Goal: Information Seeking & Learning: Learn about a topic

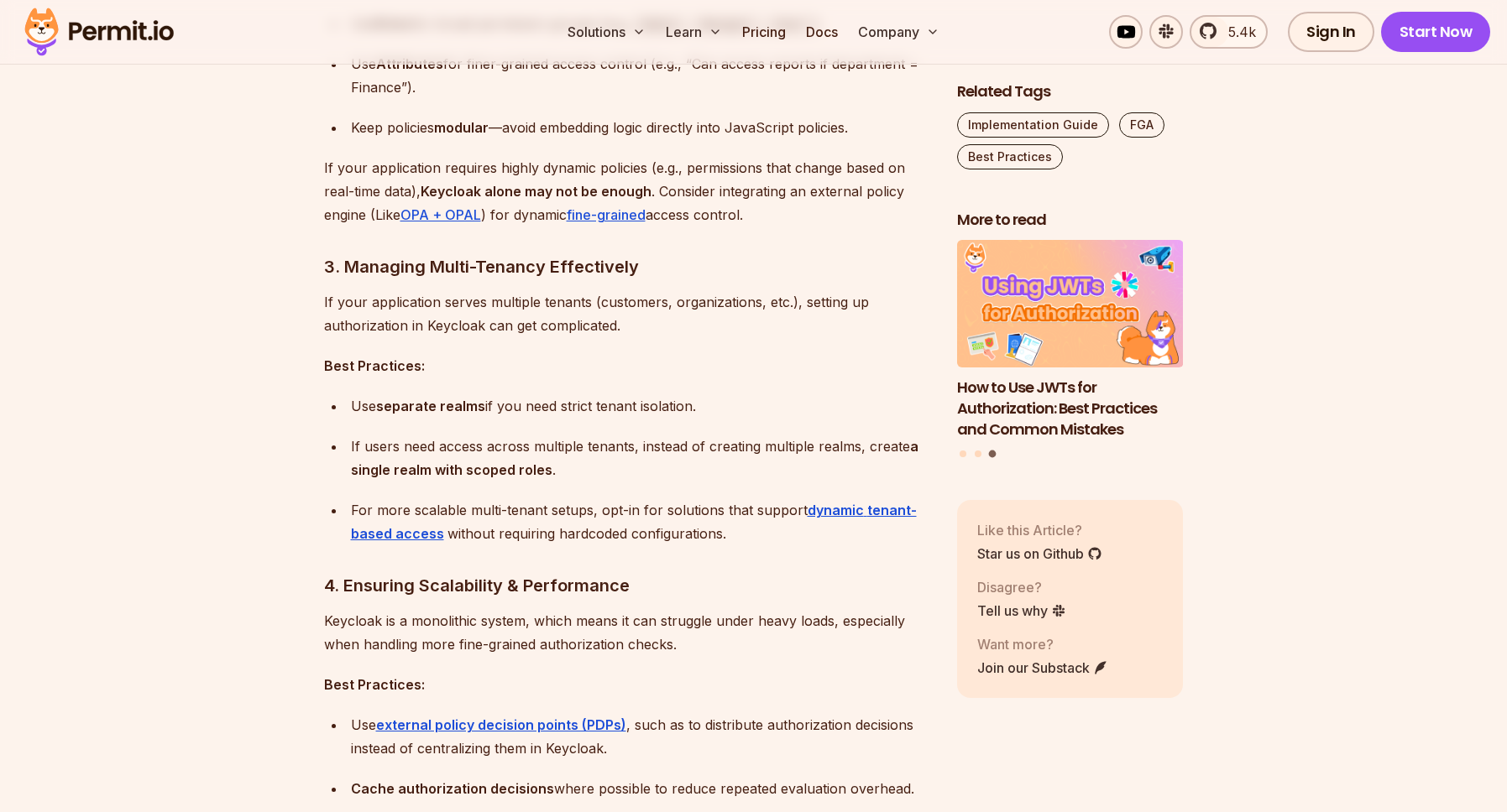
scroll to position [2296, 0]
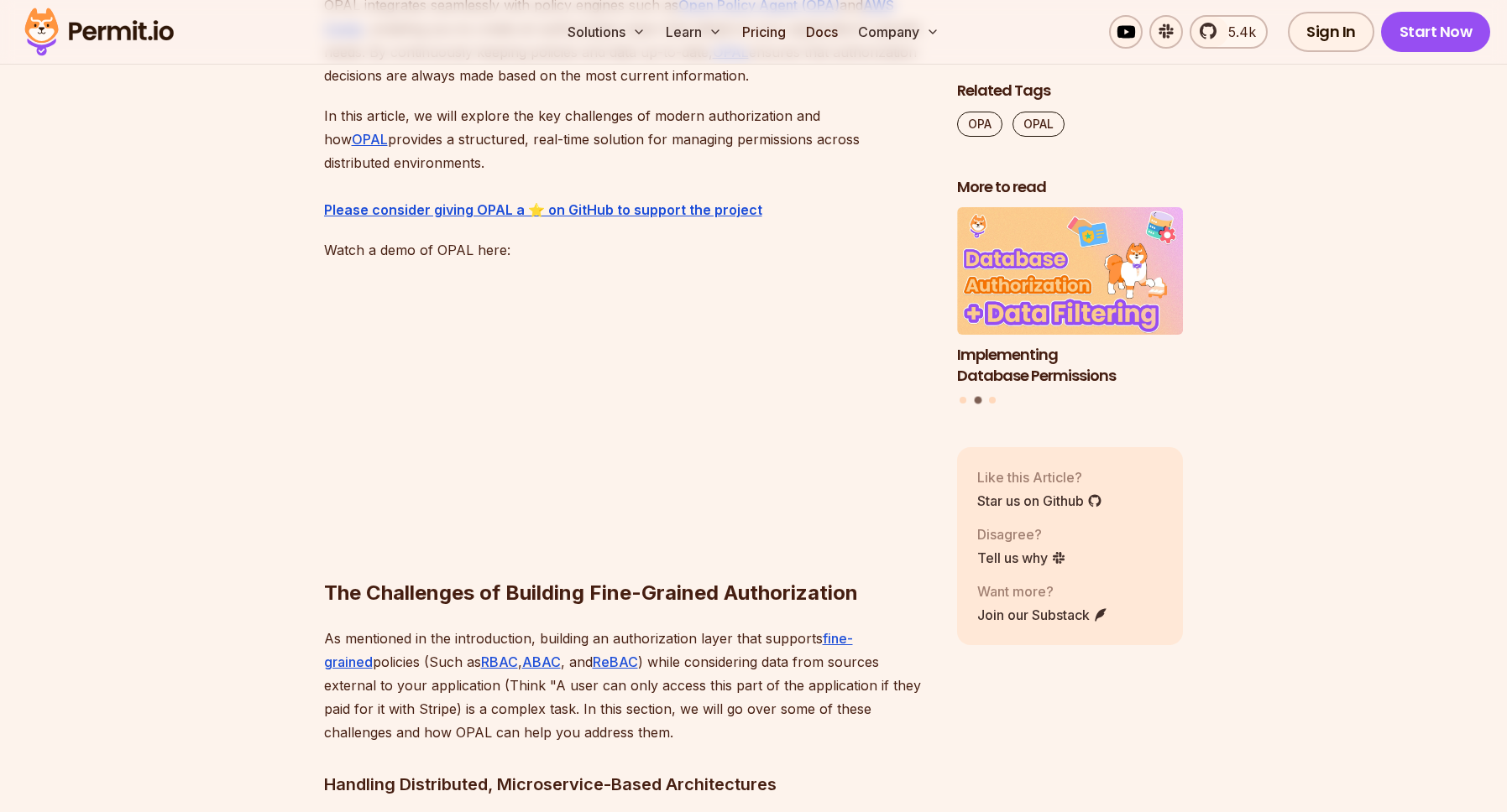
scroll to position [1243, 0]
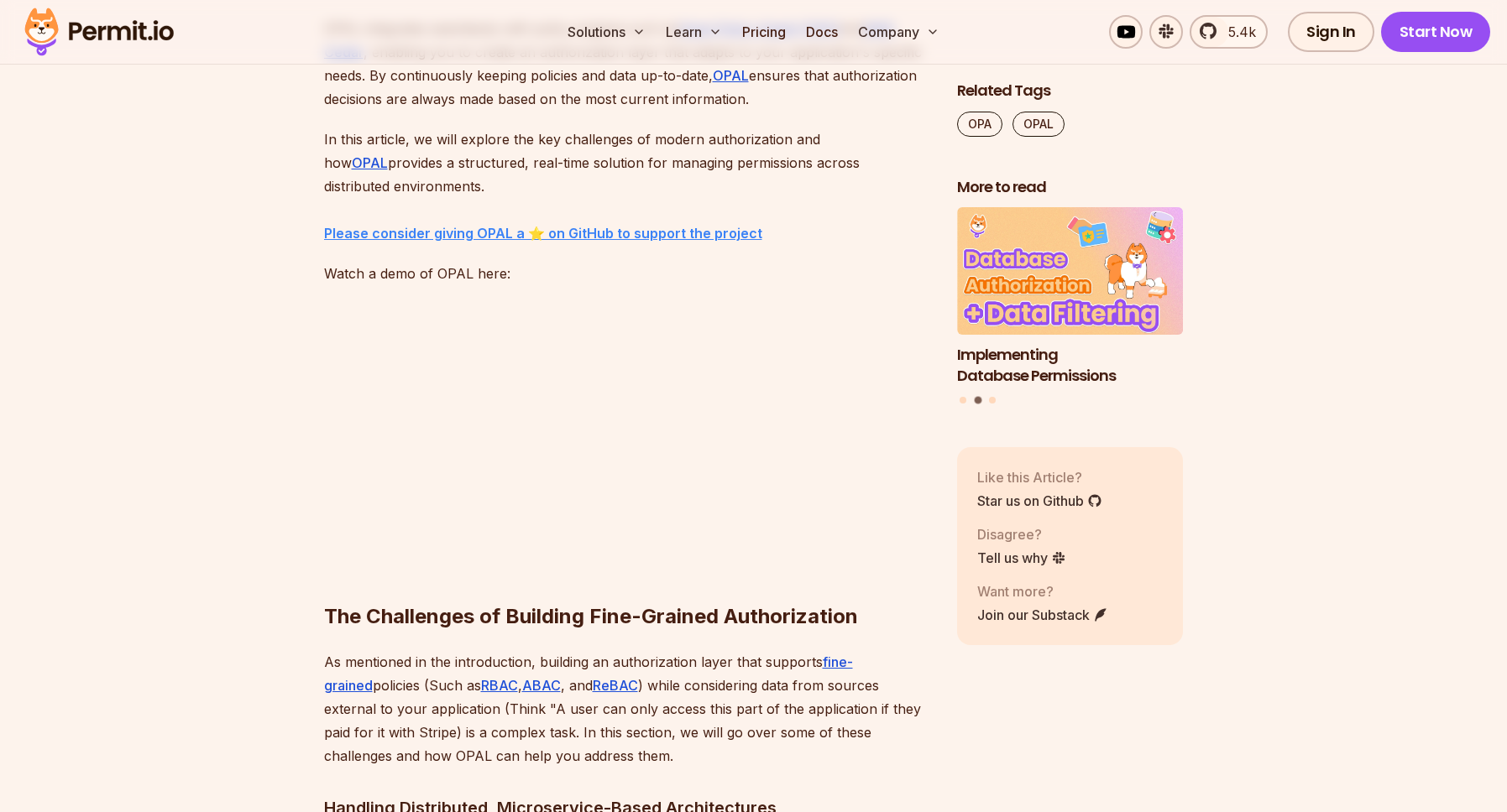
click at [435, 230] on strong "⁠Please consider giving OPAL a ⭐ on GitHub to support the project" at bounding box center [543, 234] width 438 height 17
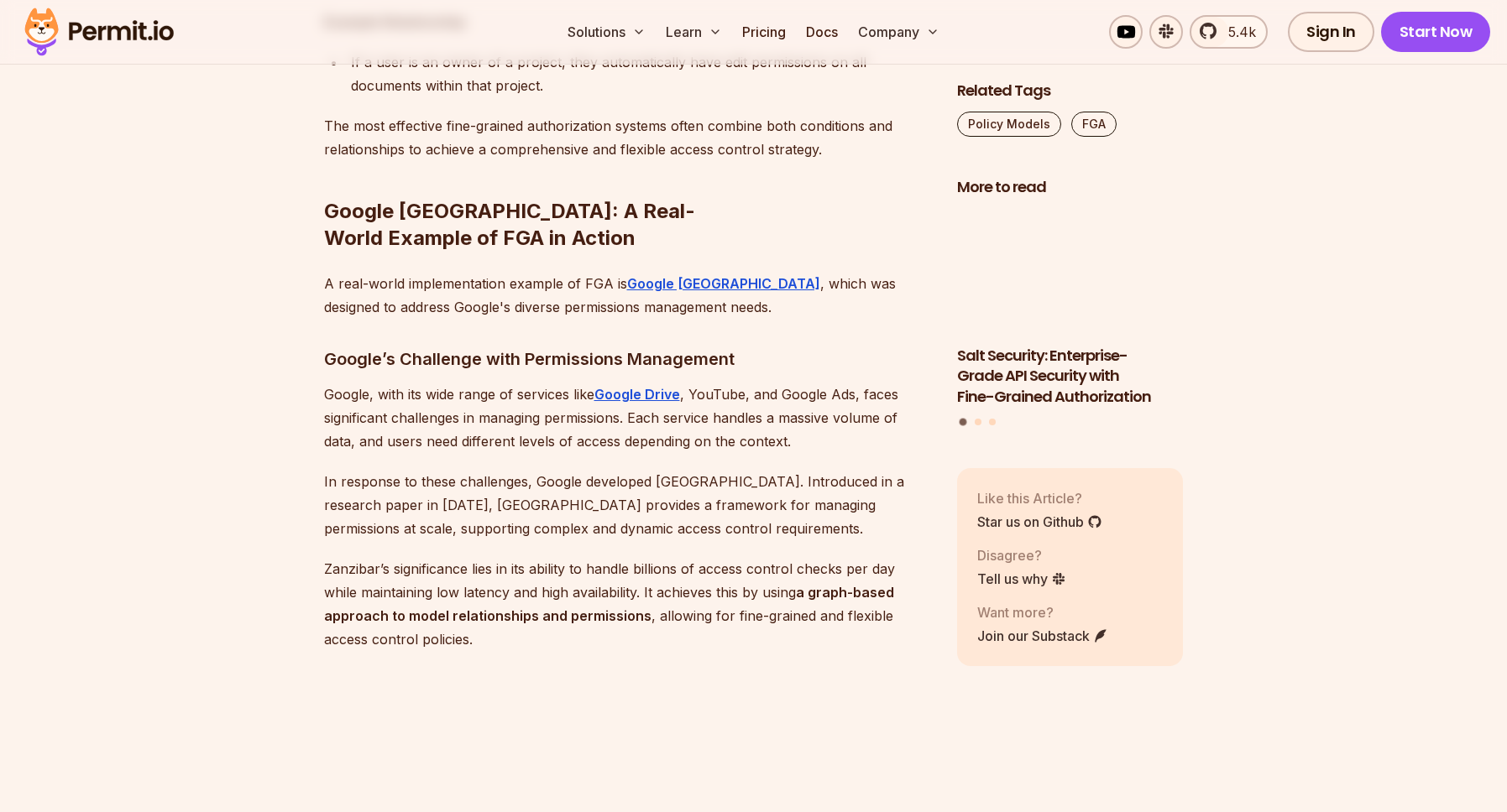
scroll to position [6314, 0]
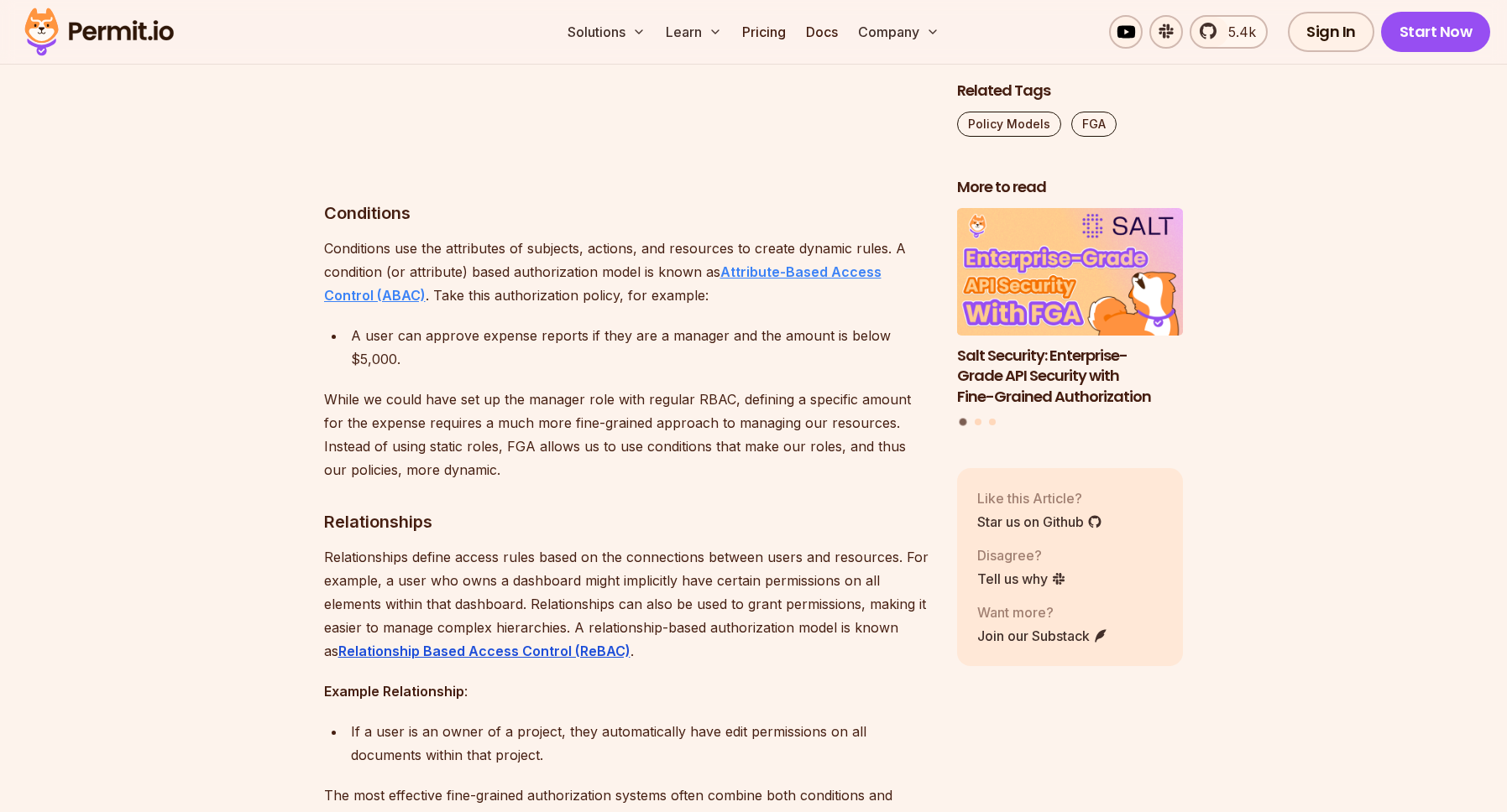
click at [357, 264] on strong "Attribute-Based Access Control (ABAC)" at bounding box center [603, 284] width 557 height 40
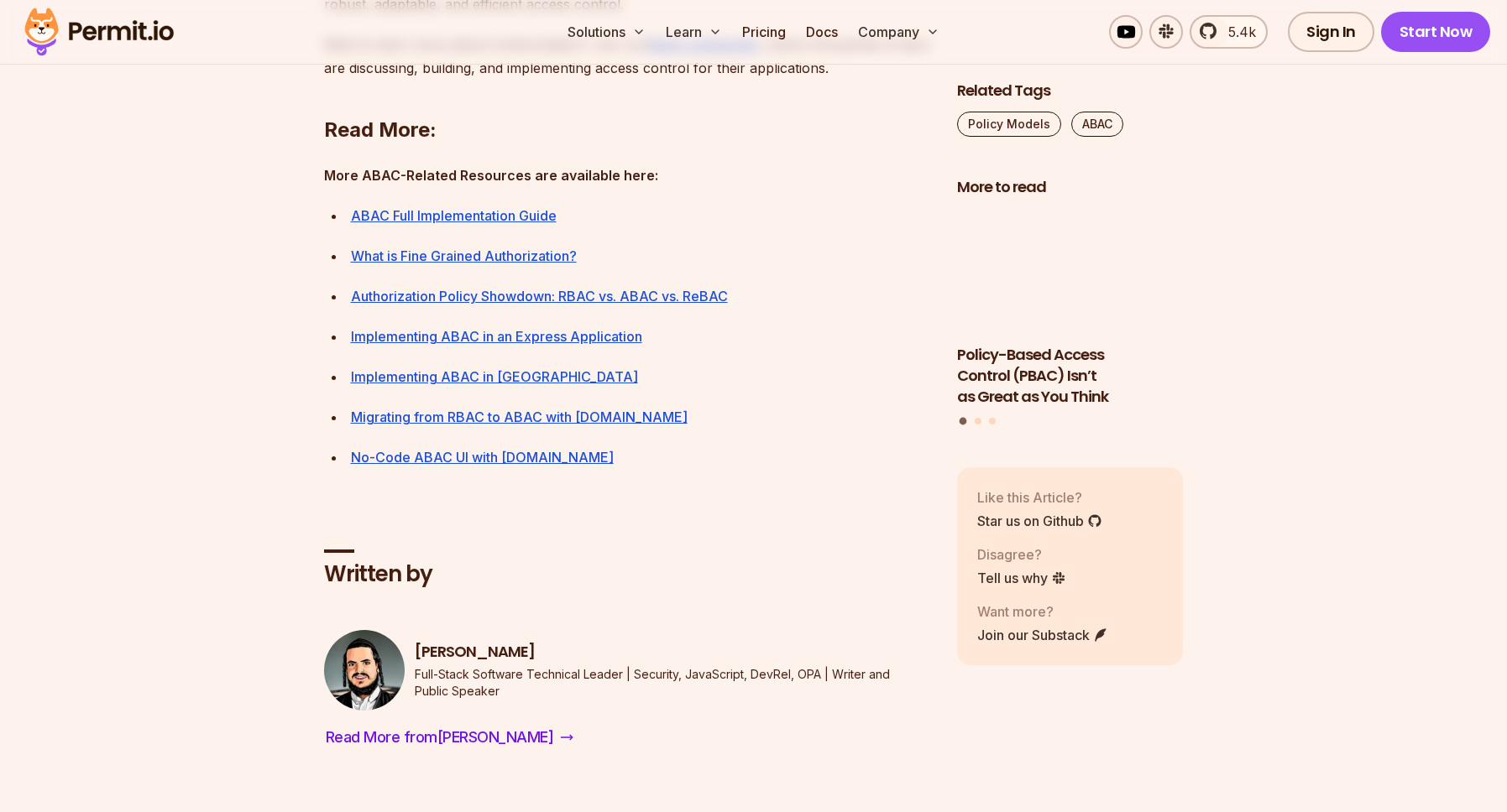
scroll to position [7557, 0]
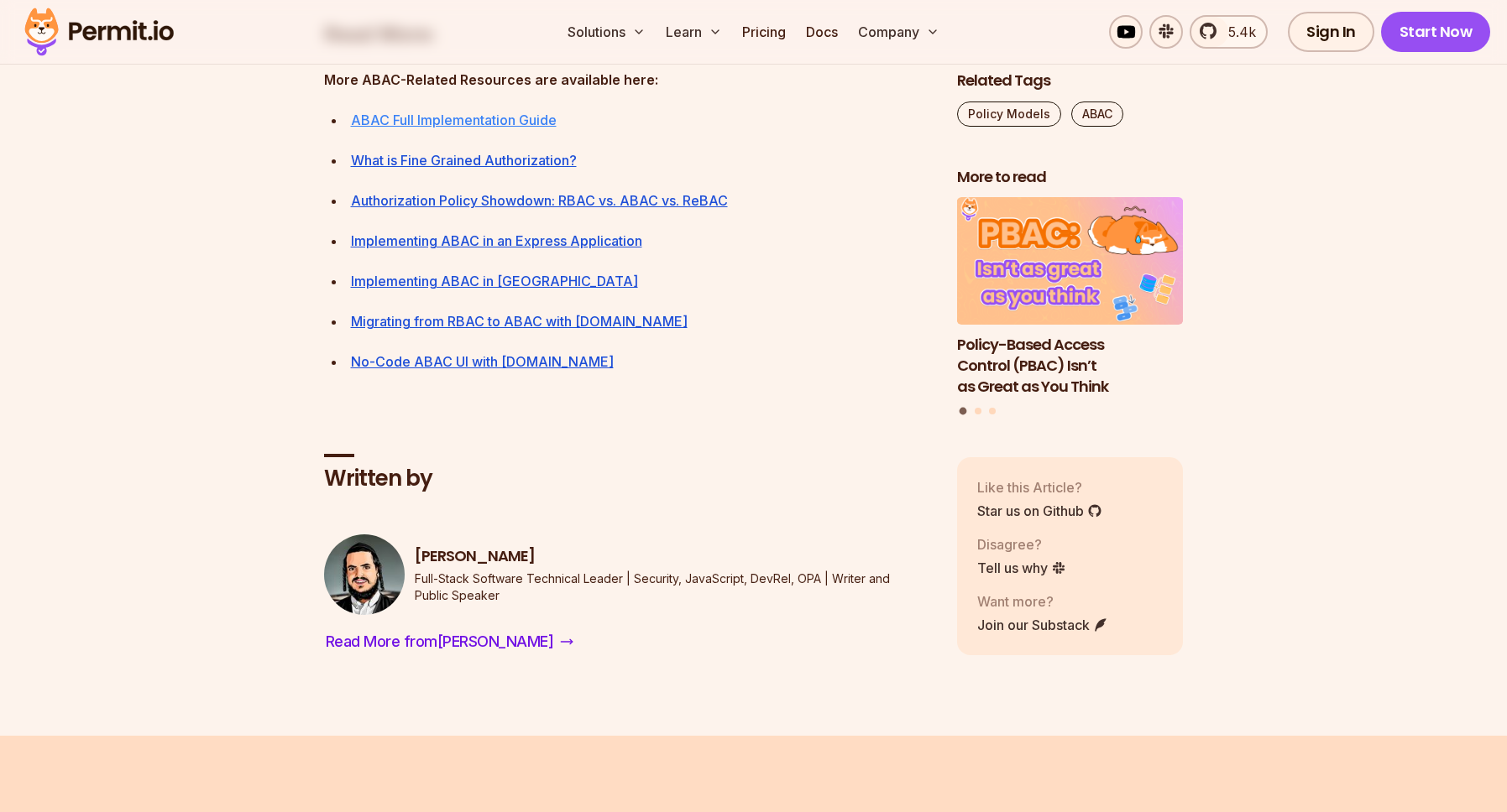
click at [408, 128] on link "ABAC Full Implementation Guide" at bounding box center [453, 120] width 205 height 17
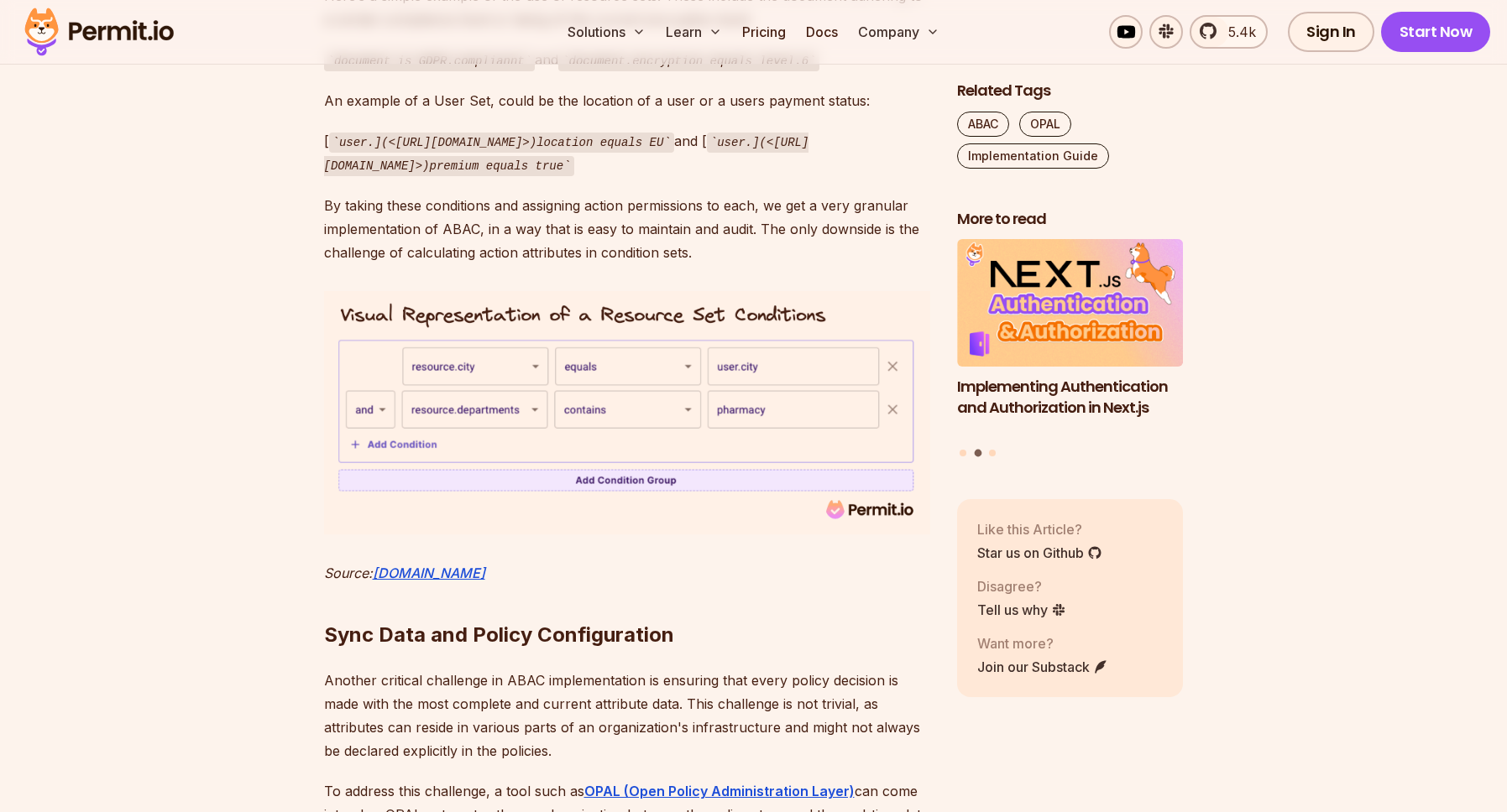
scroll to position [5548, 0]
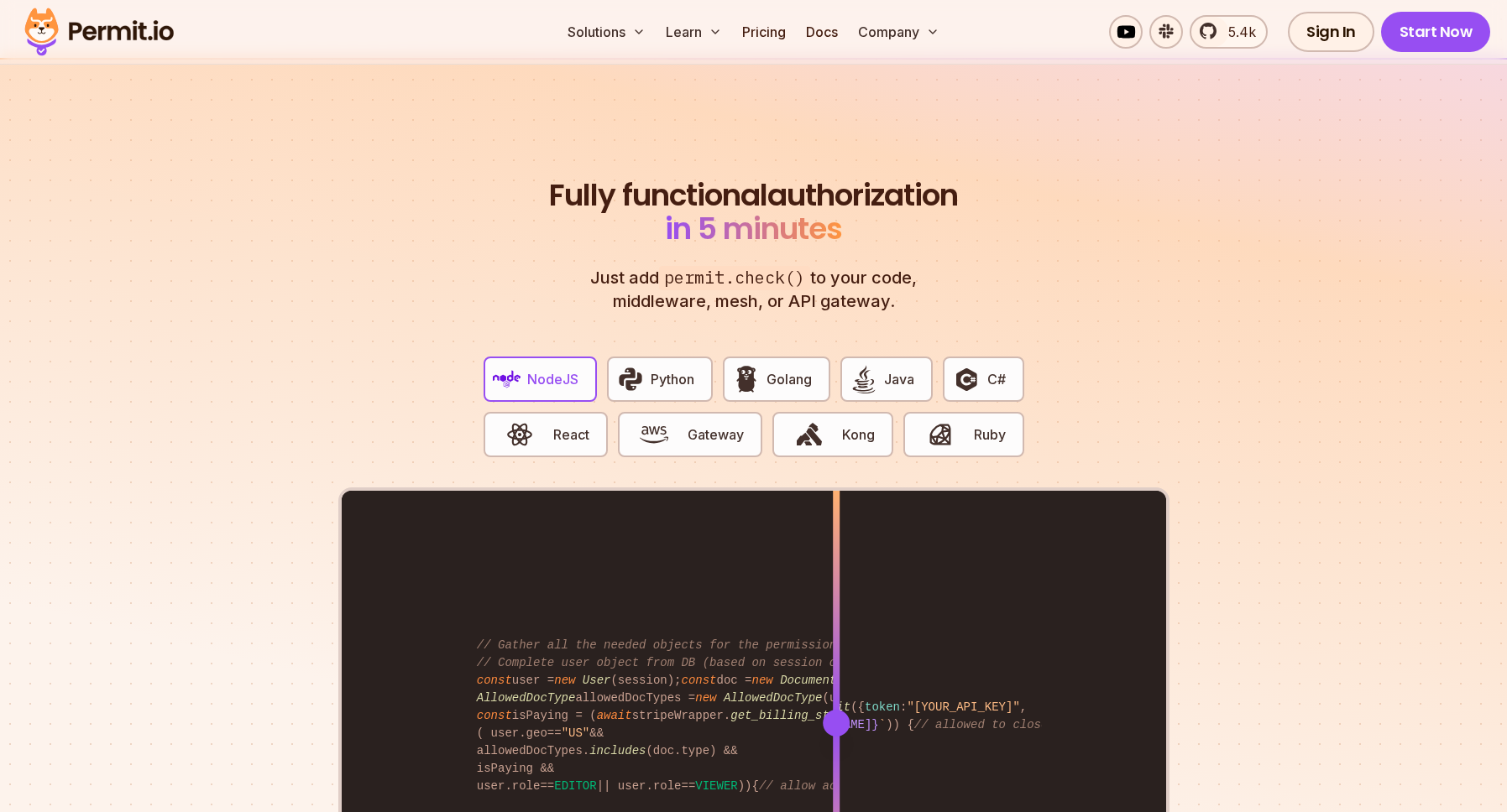
scroll to position [3157, 0]
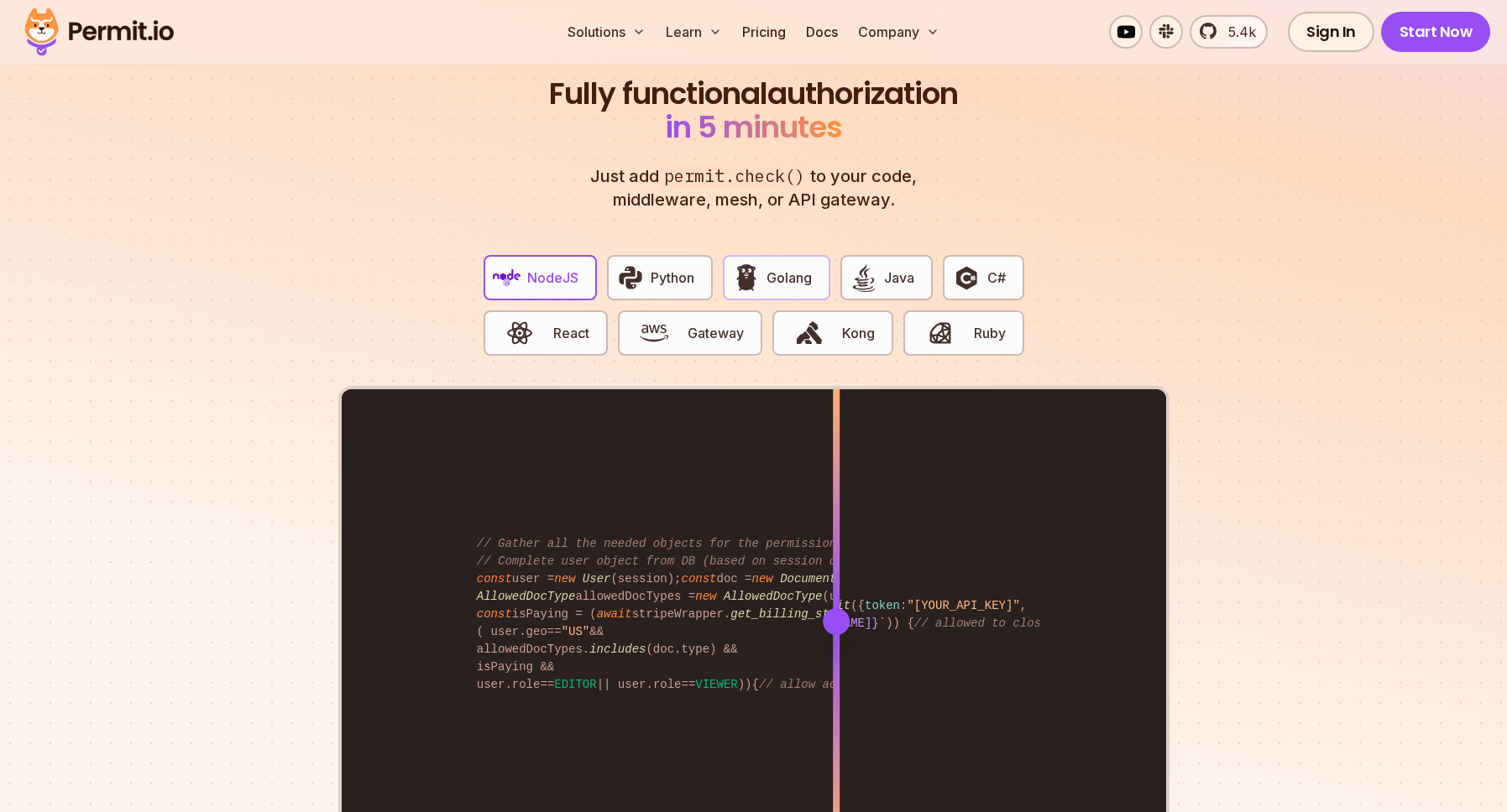
click at [776, 268] on span "Golang" at bounding box center [789, 278] width 46 height 20
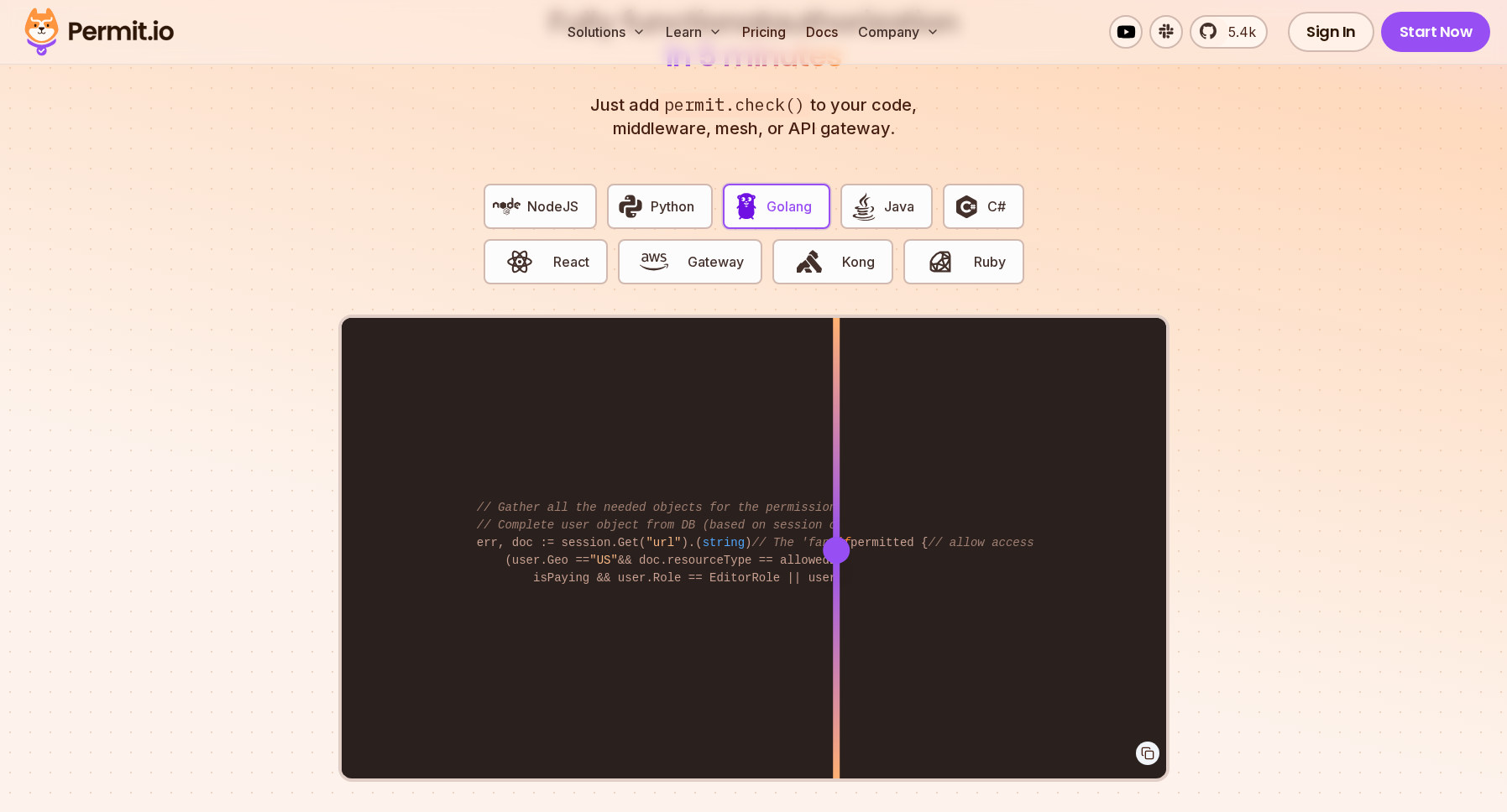
scroll to position [3349, 0]
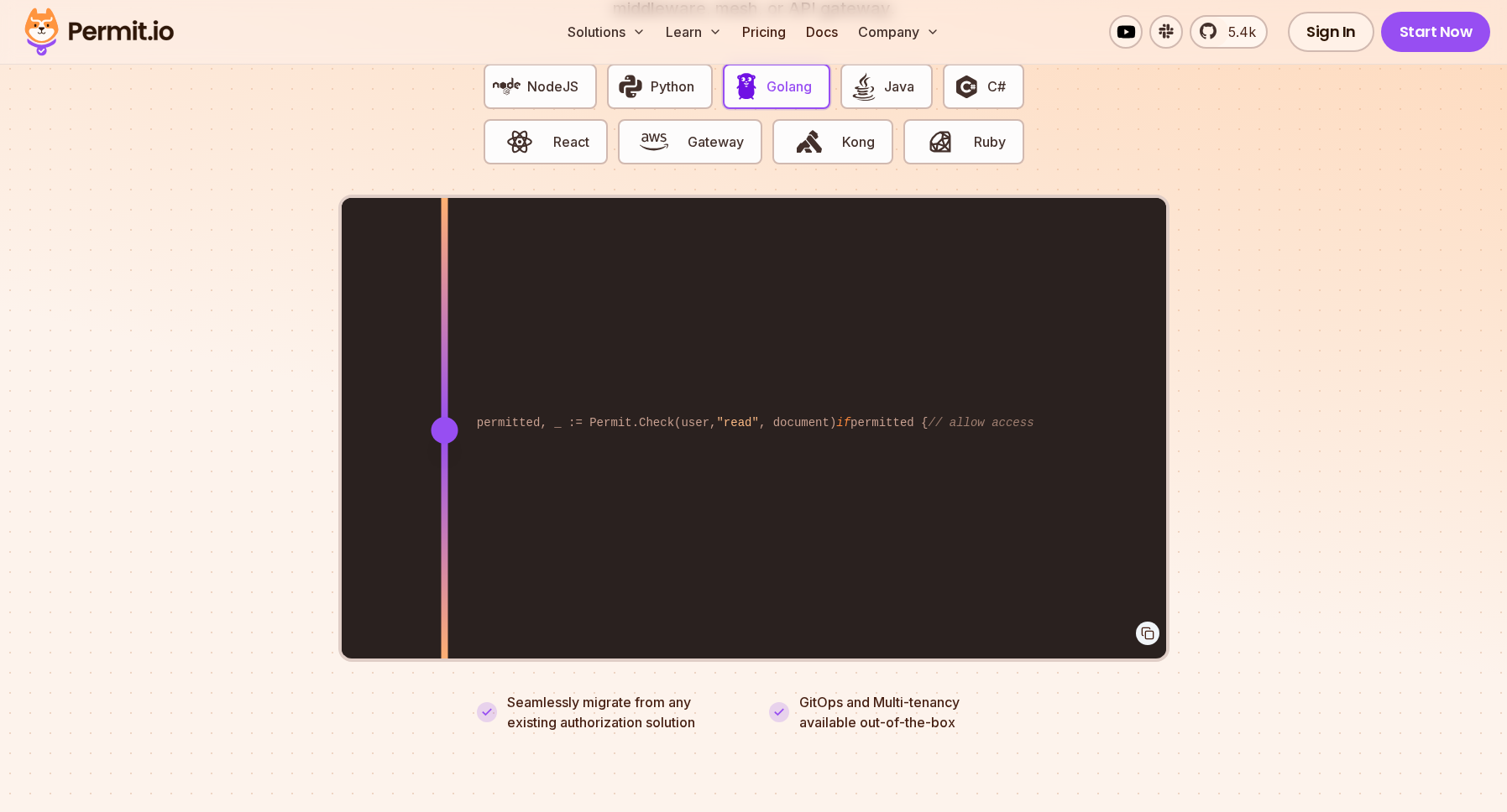
drag, startPoint x: 549, startPoint y: 630, endPoint x: 444, endPoint y: 667, distance: 111.3
click at [444, 667] on div "Fully functional authorization in 5 minutes Just add permit.check() to your cod…" at bounding box center [754, 308] width 831 height 846
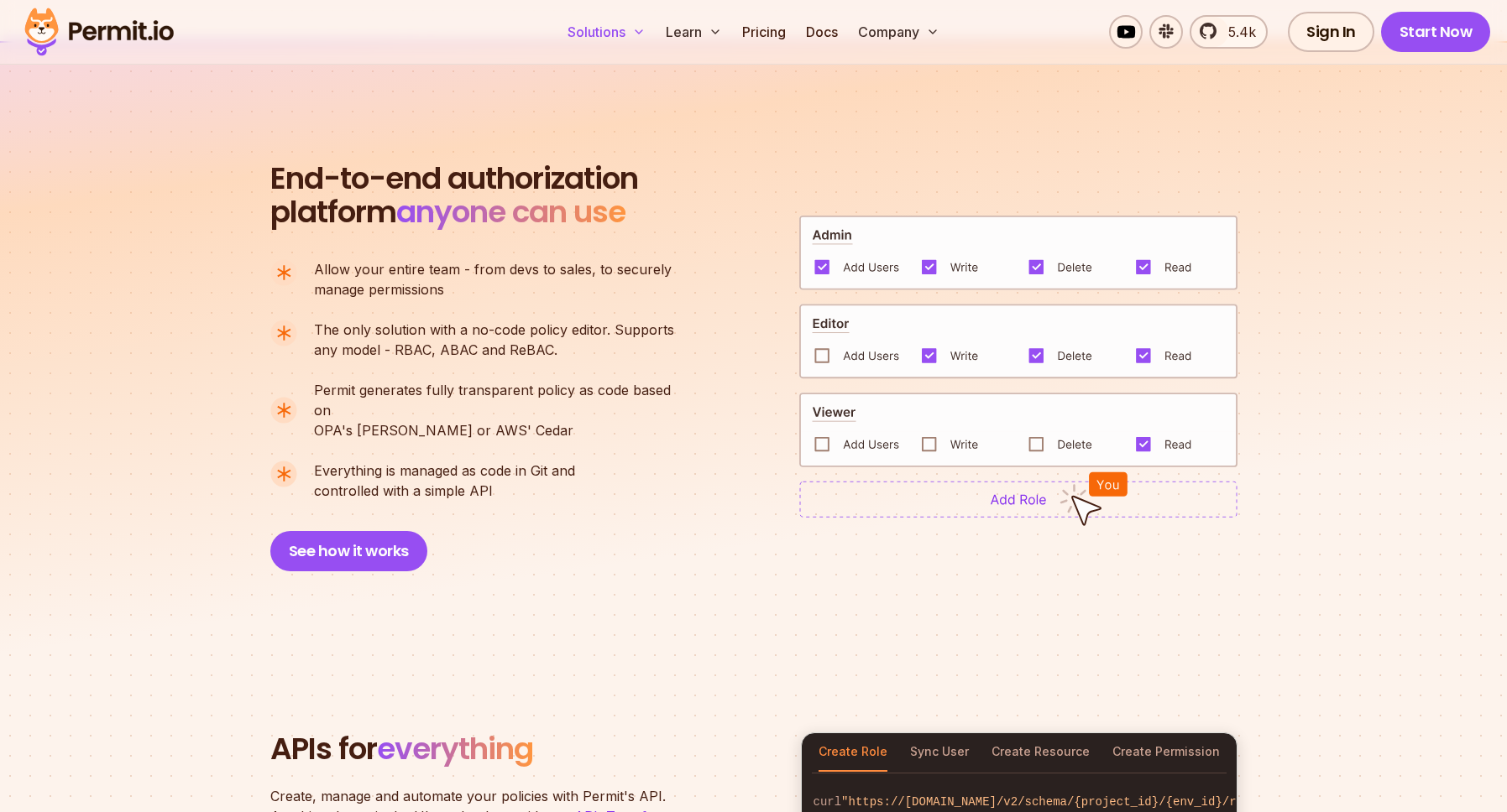
scroll to position [956, 0]
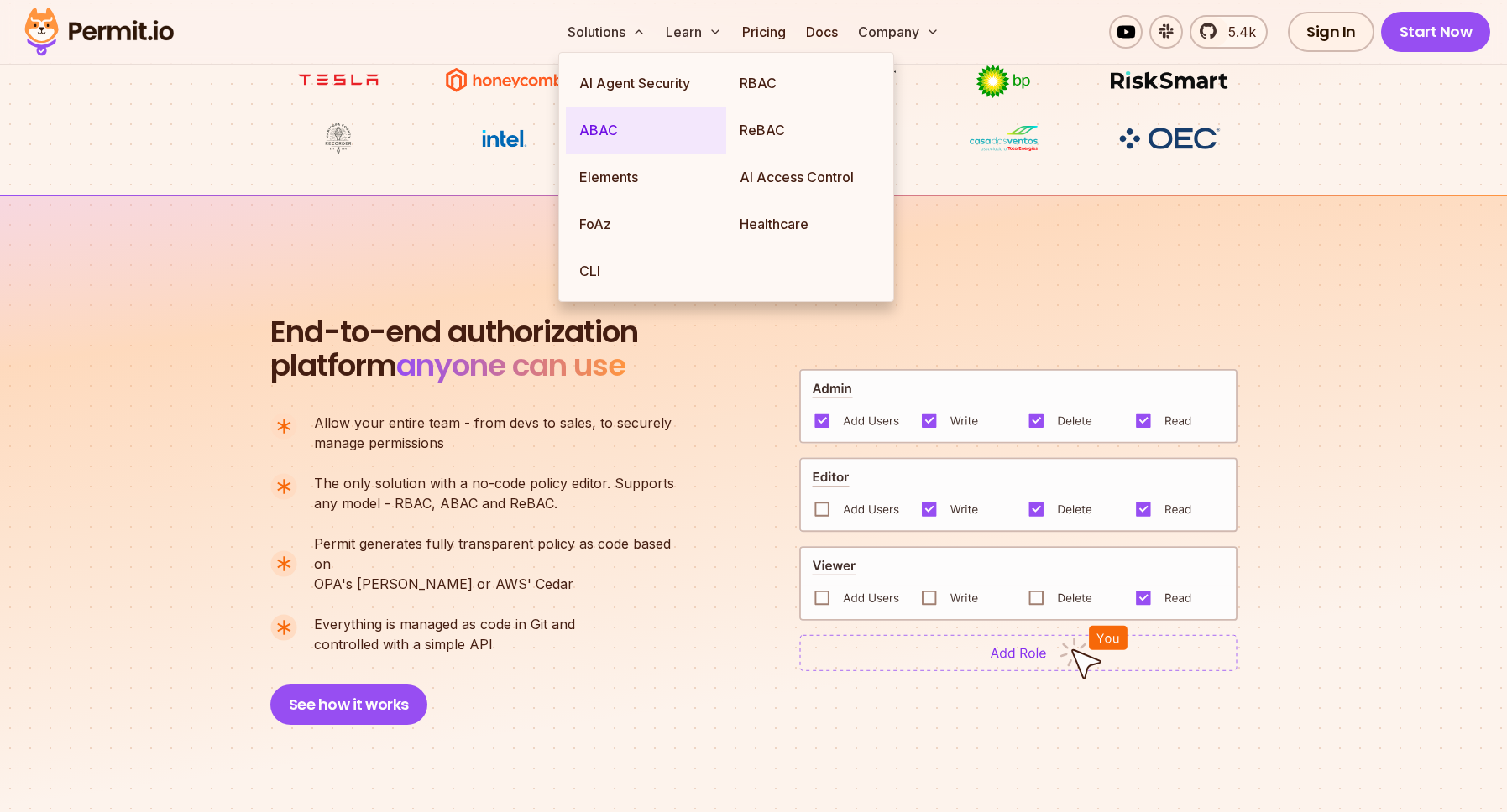
click at [631, 137] on link "ABAC" at bounding box center [646, 130] width 161 height 47
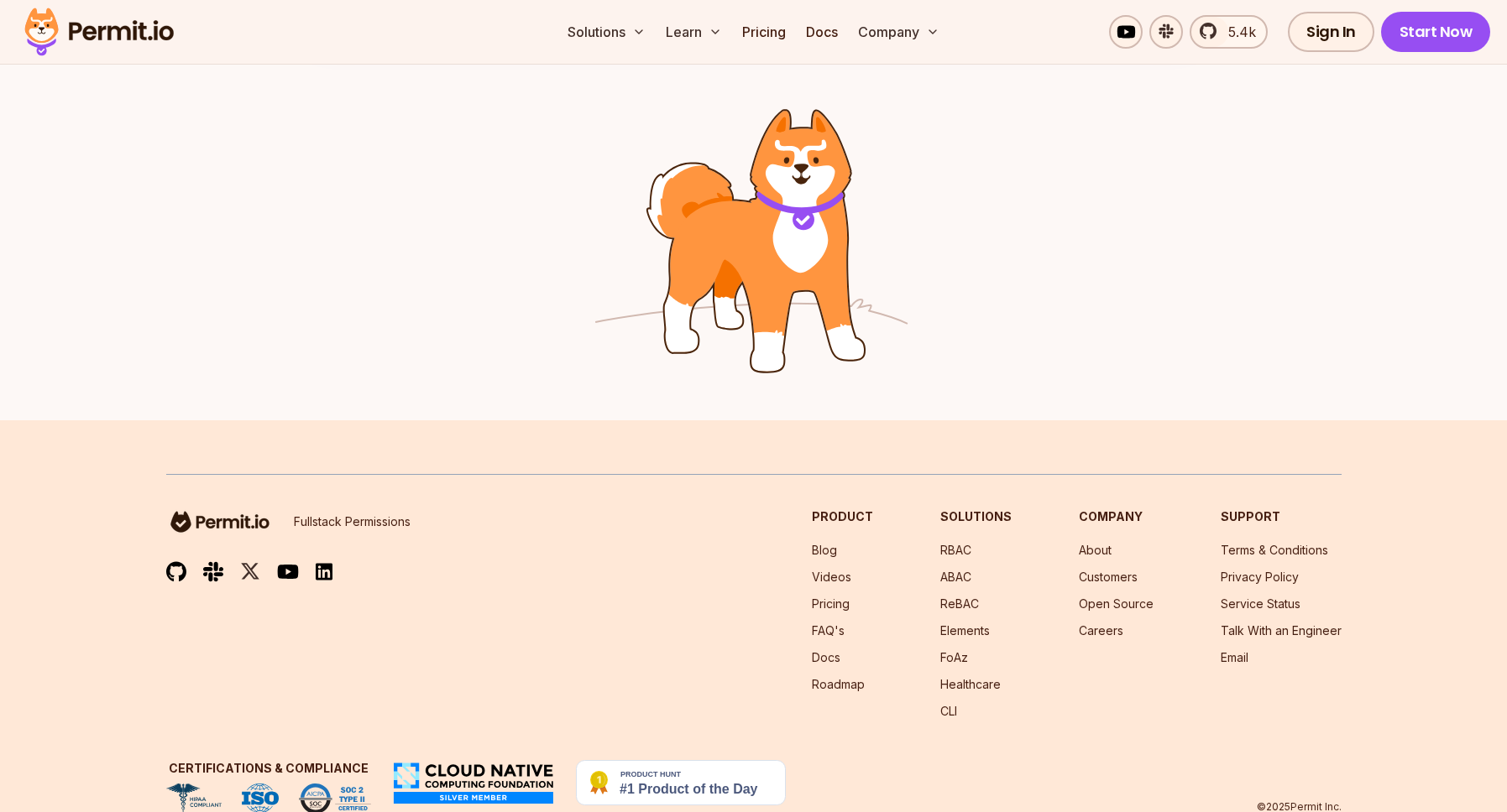
scroll to position [2703, 0]
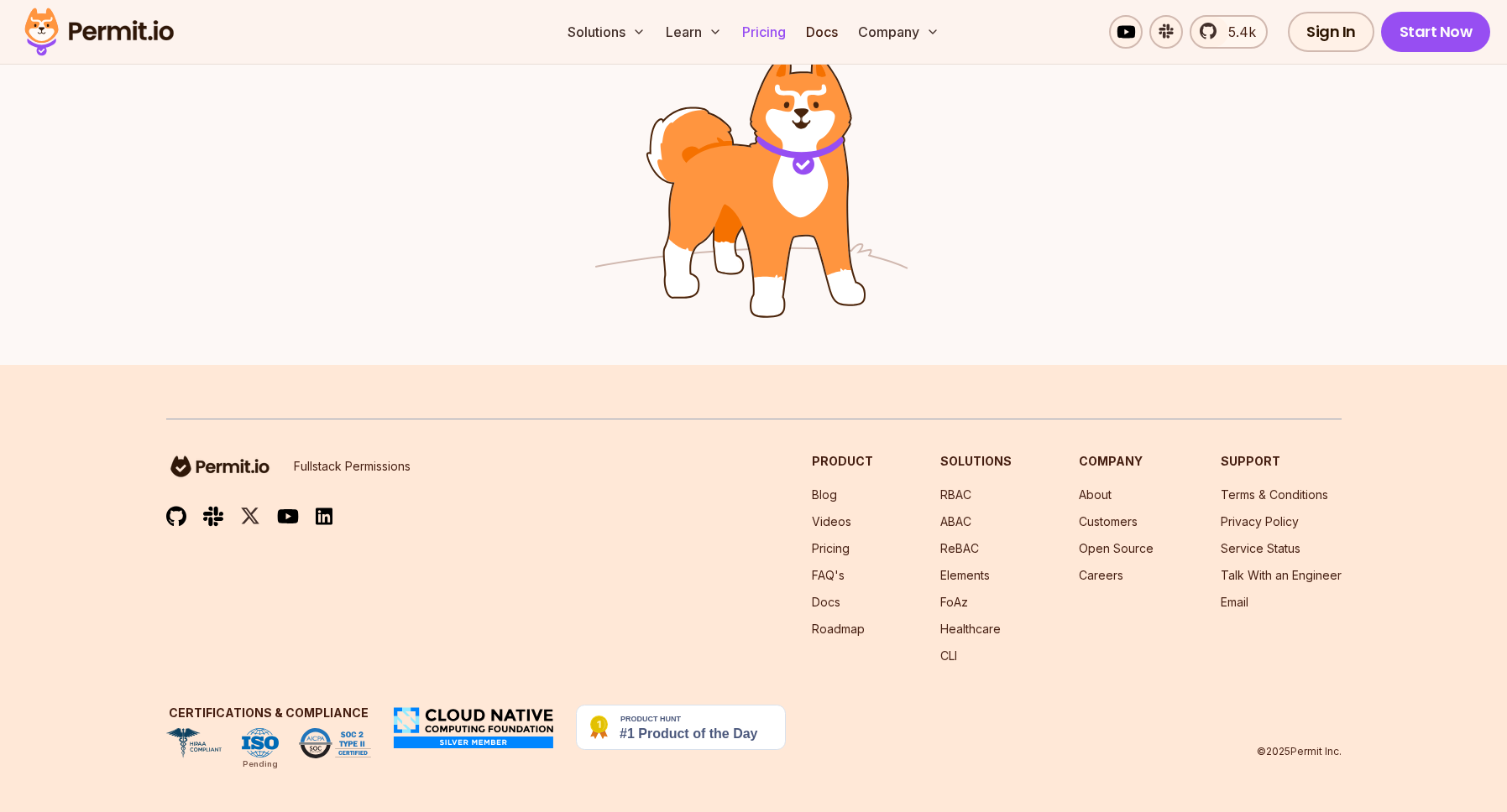
click at [763, 27] on link "Pricing" at bounding box center [764, 32] width 57 height 34
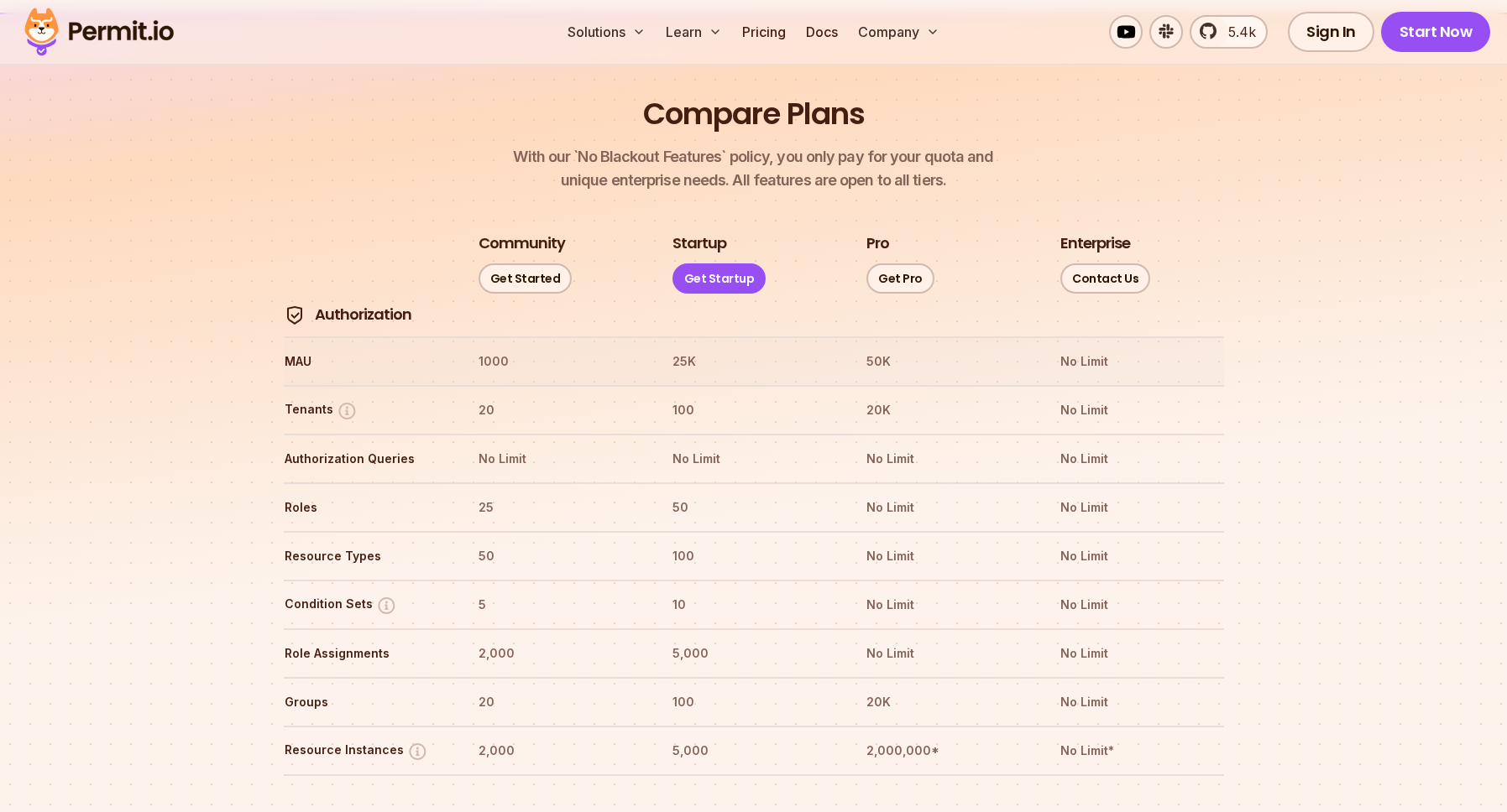
scroll to position [1817, 0]
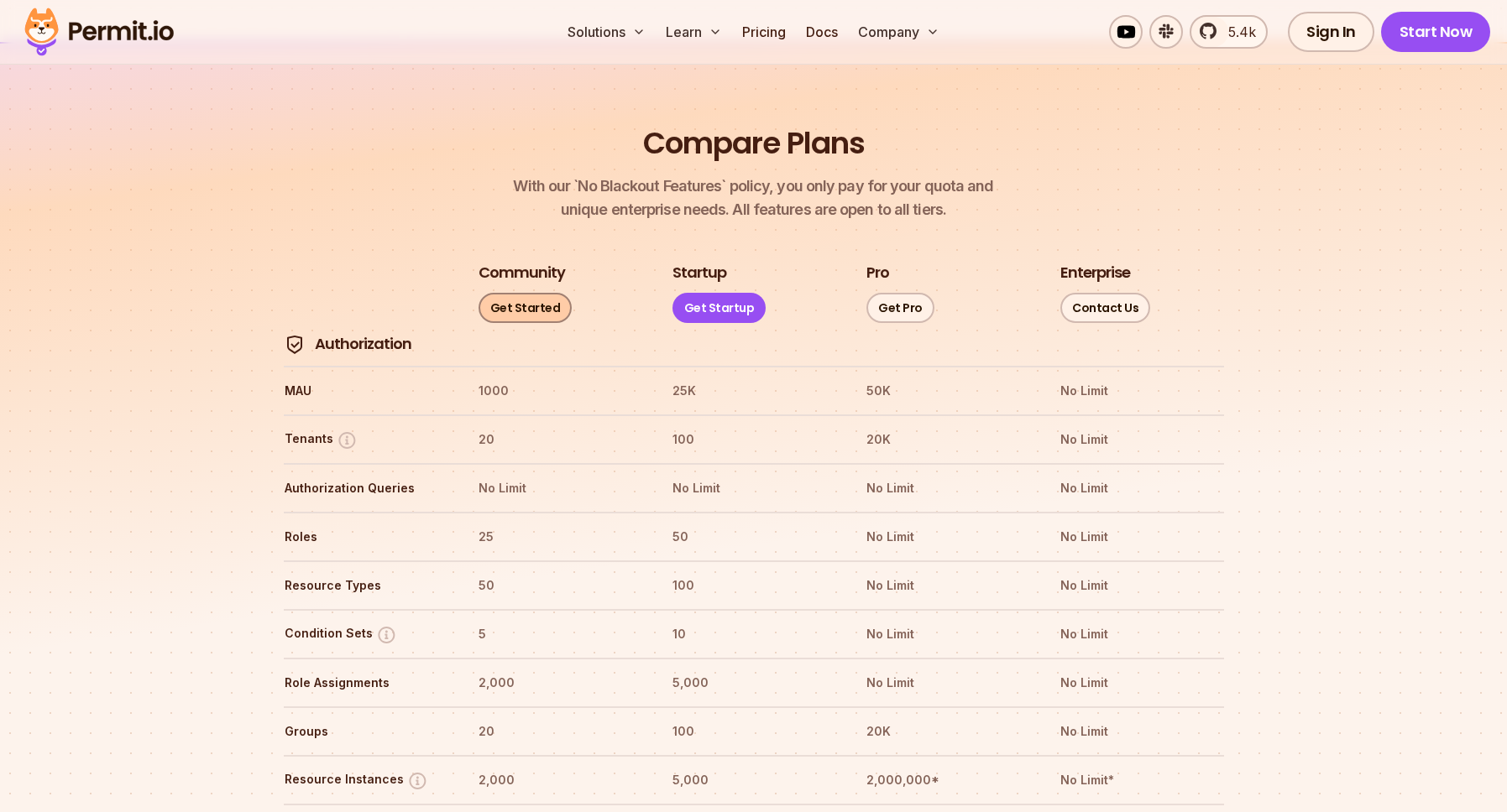
click at [535, 293] on link "Get Started" at bounding box center [525, 308] width 94 height 30
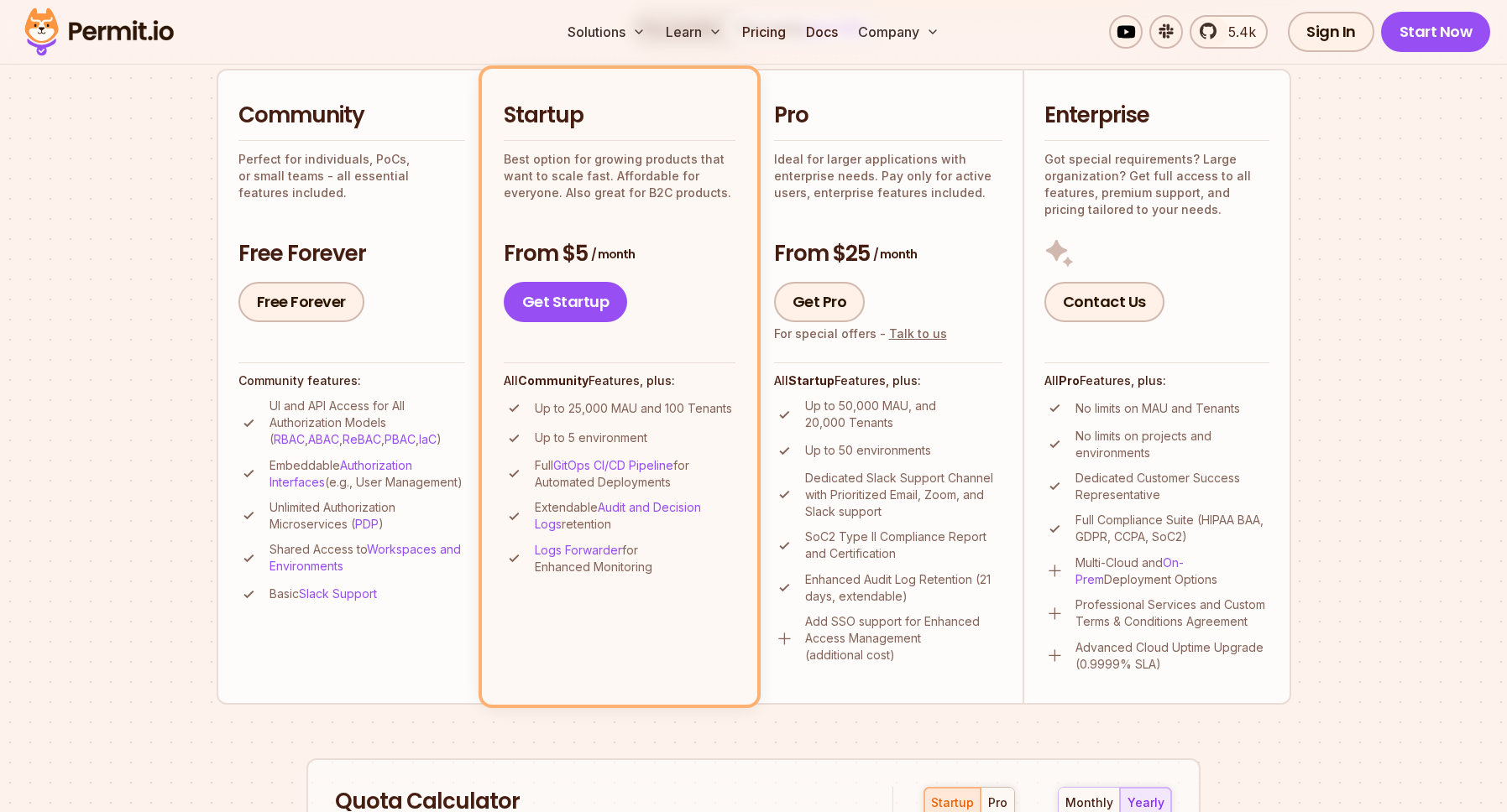
scroll to position [0, 0]
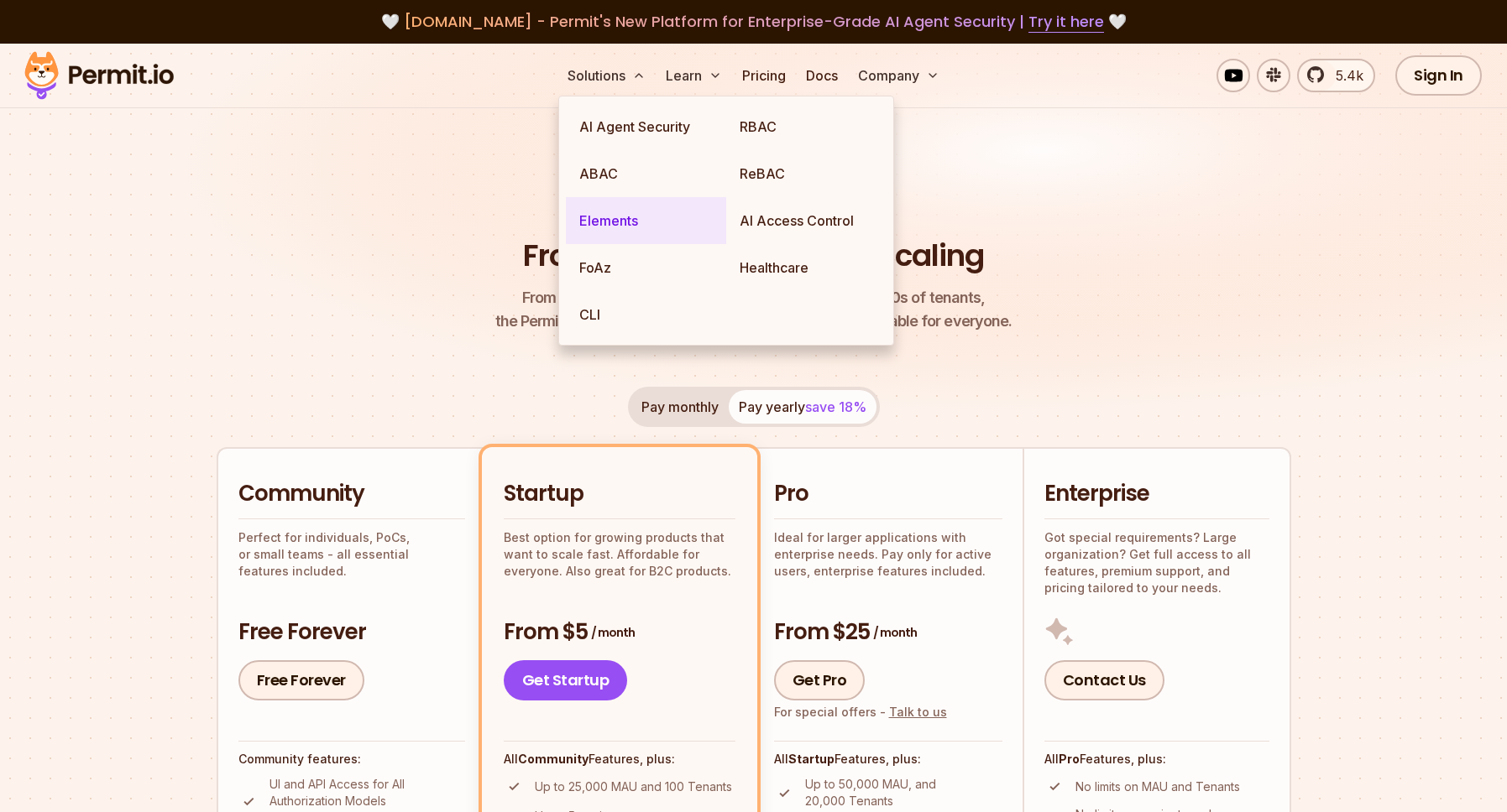
click at [645, 228] on link "Elements" at bounding box center [646, 221] width 161 height 47
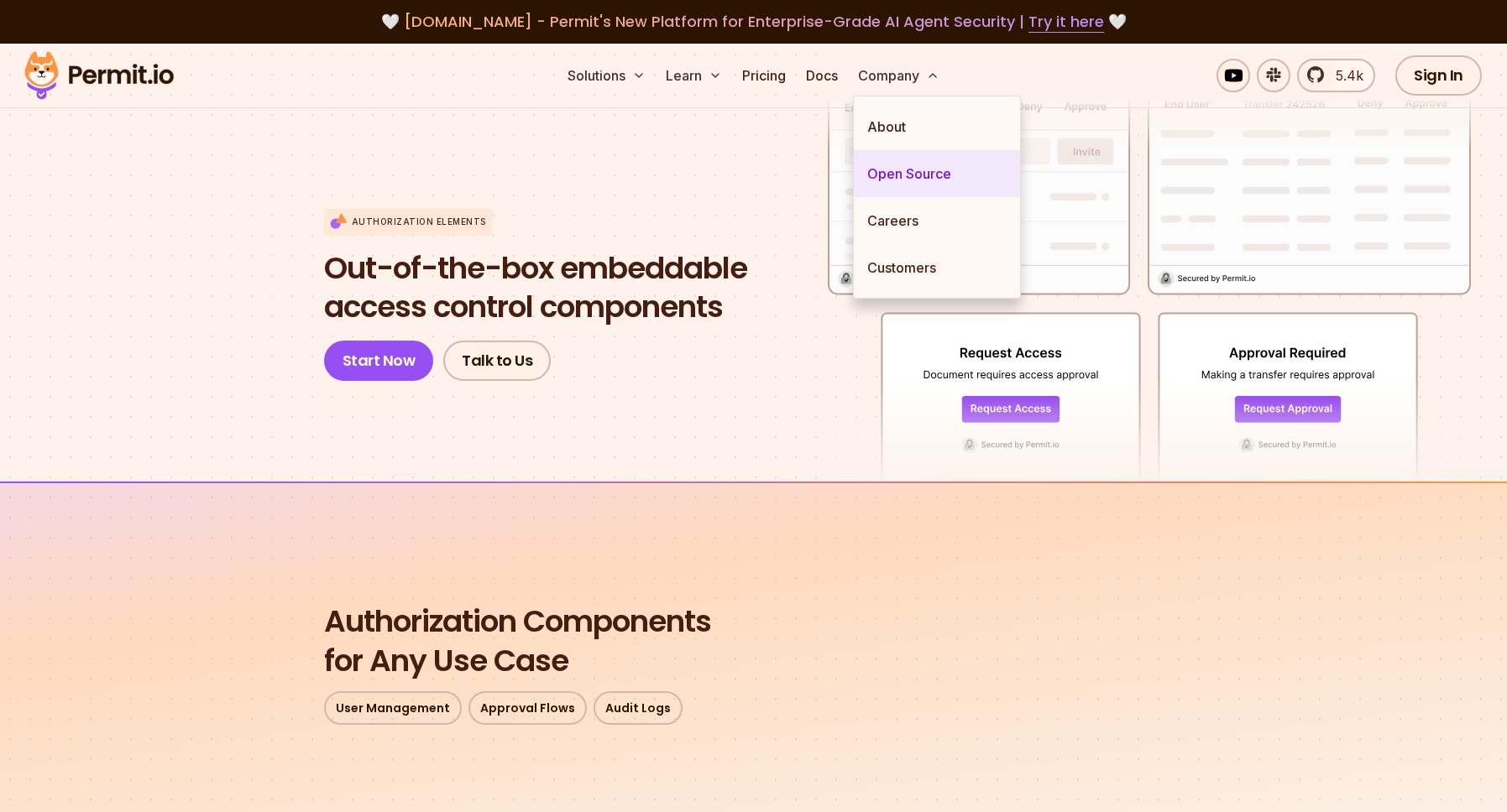
click at [932, 174] on link "Open Source" at bounding box center [936, 174] width 166 height 47
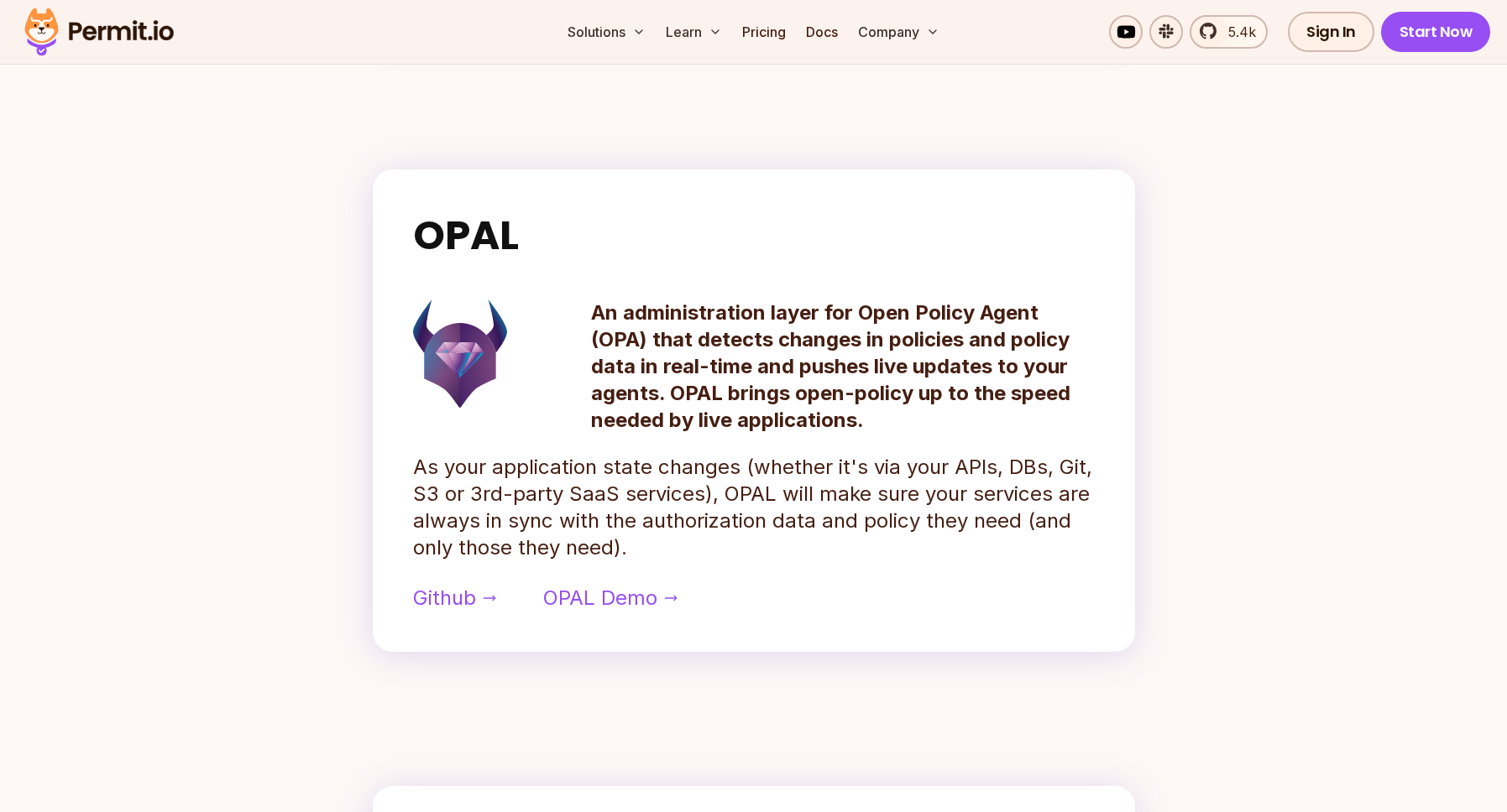
scroll to position [861, 0]
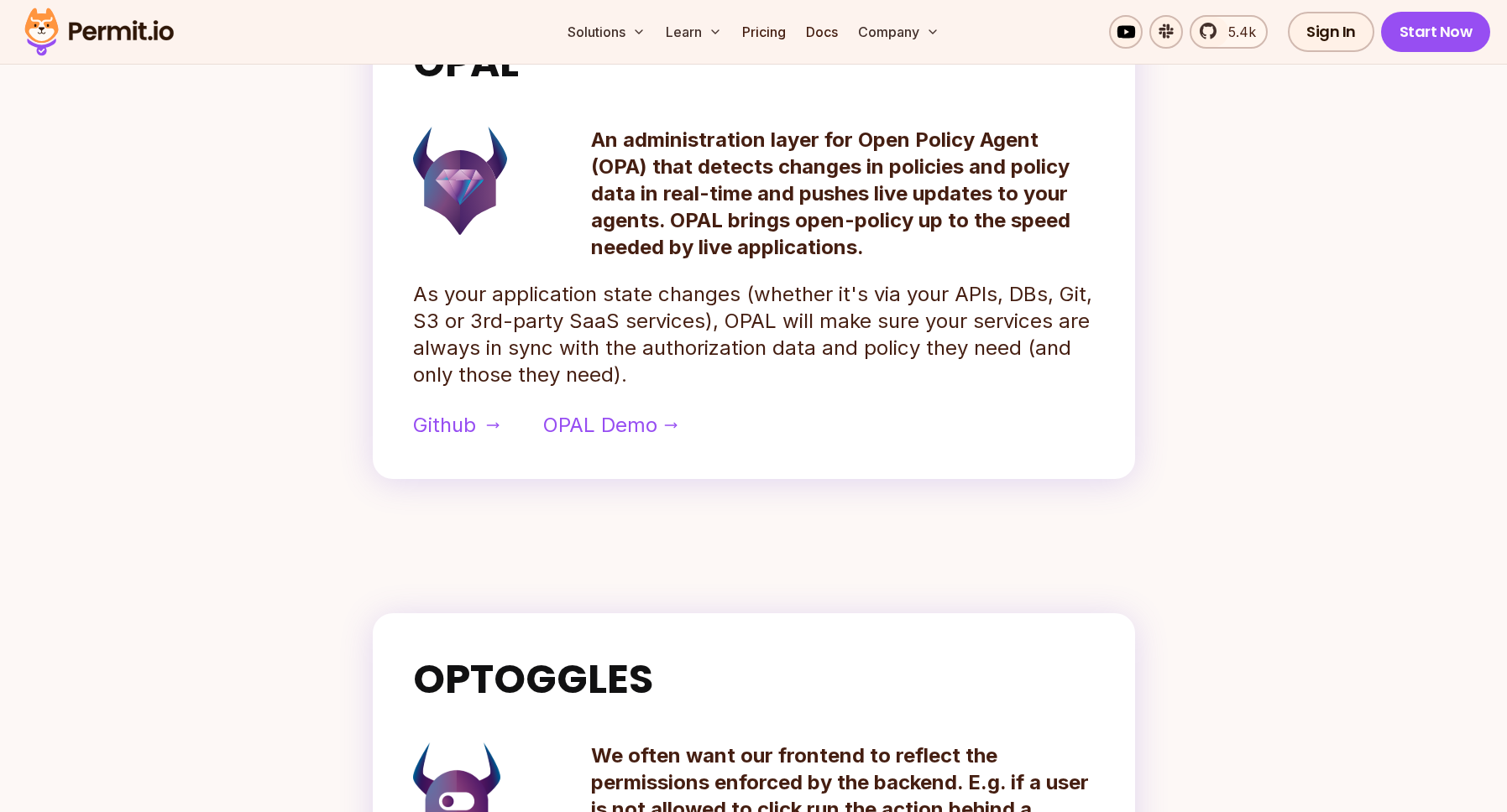
click at [450, 423] on span "Github" at bounding box center [444, 425] width 63 height 27
